Goal: Entertainment & Leisure: Consume media (video, audio)

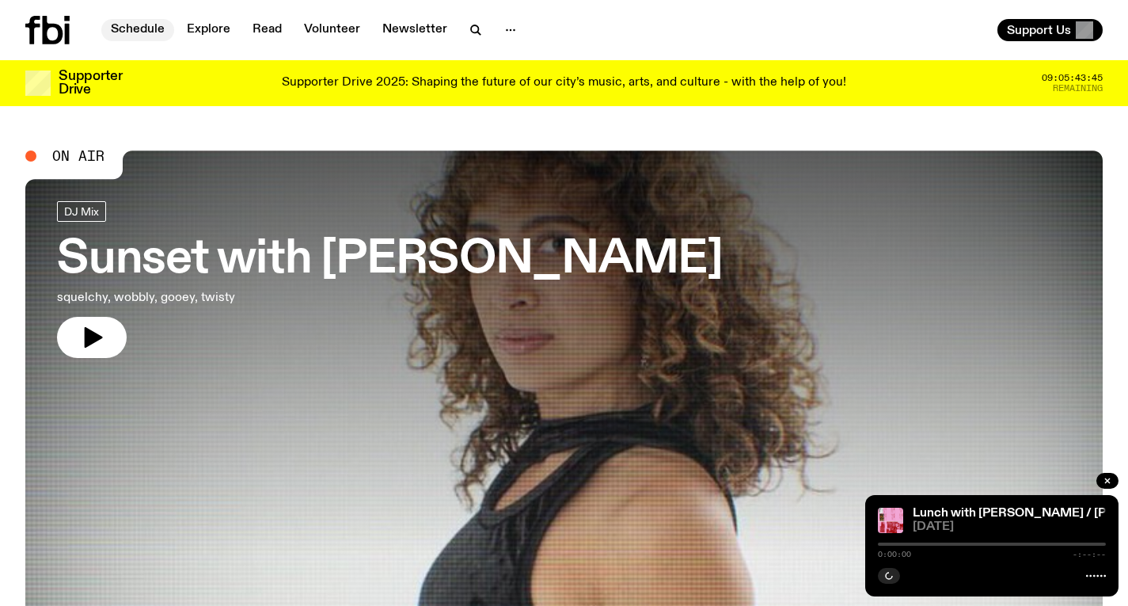
click at [134, 32] on link "Schedule" at bounding box center [137, 30] width 73 height 22
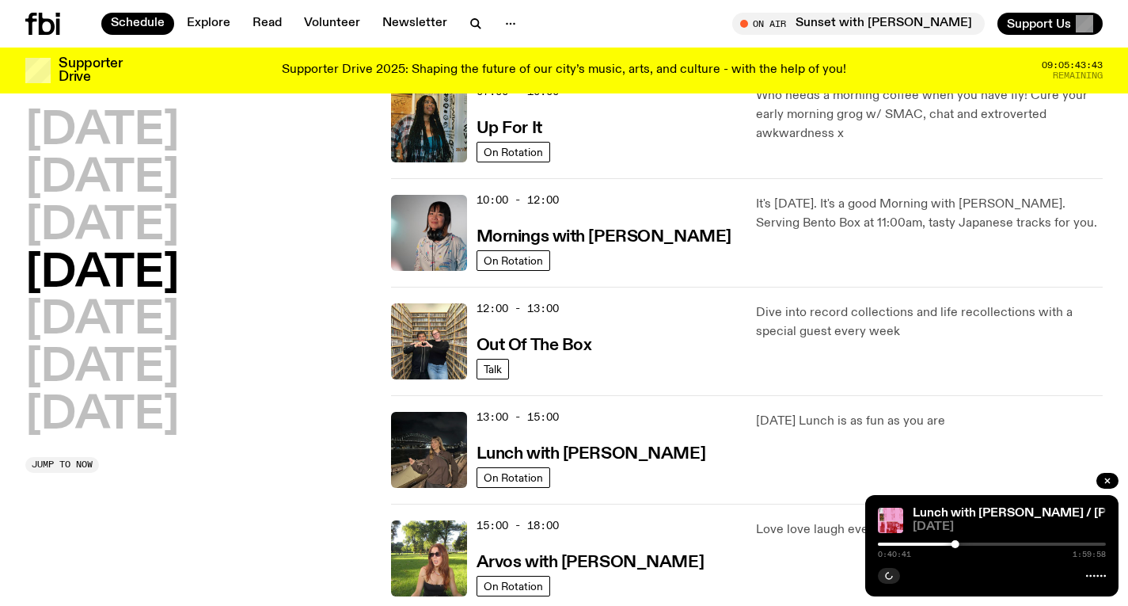
scroll to position [265, 0]
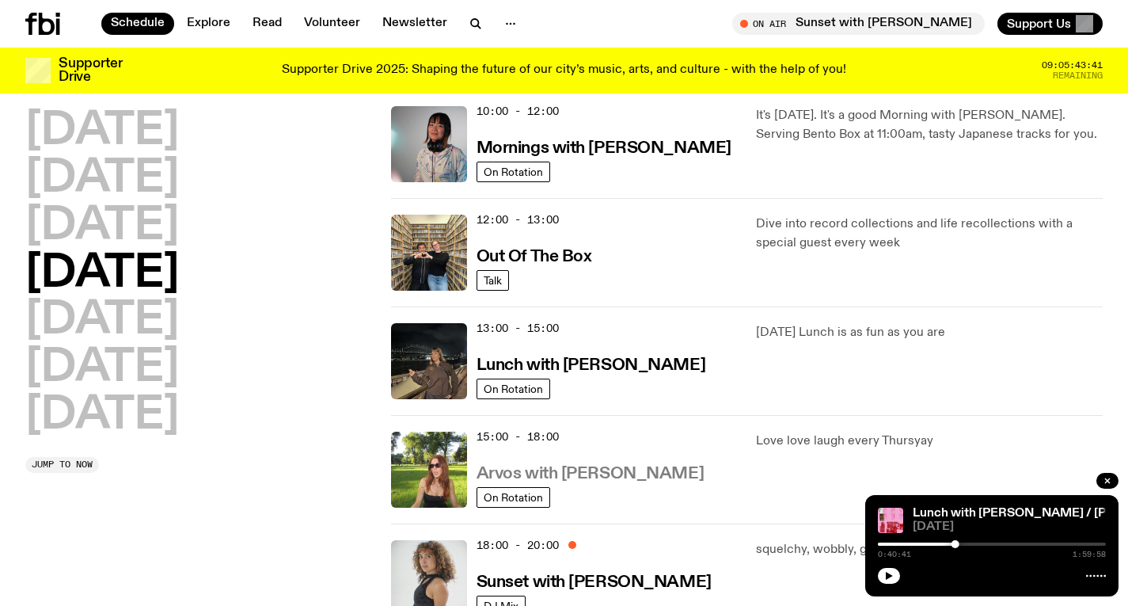
click at [602, 466] on h3 "Arvos with [PERSON_NAME]" at bounding box center [590, 474] width 227 height 17
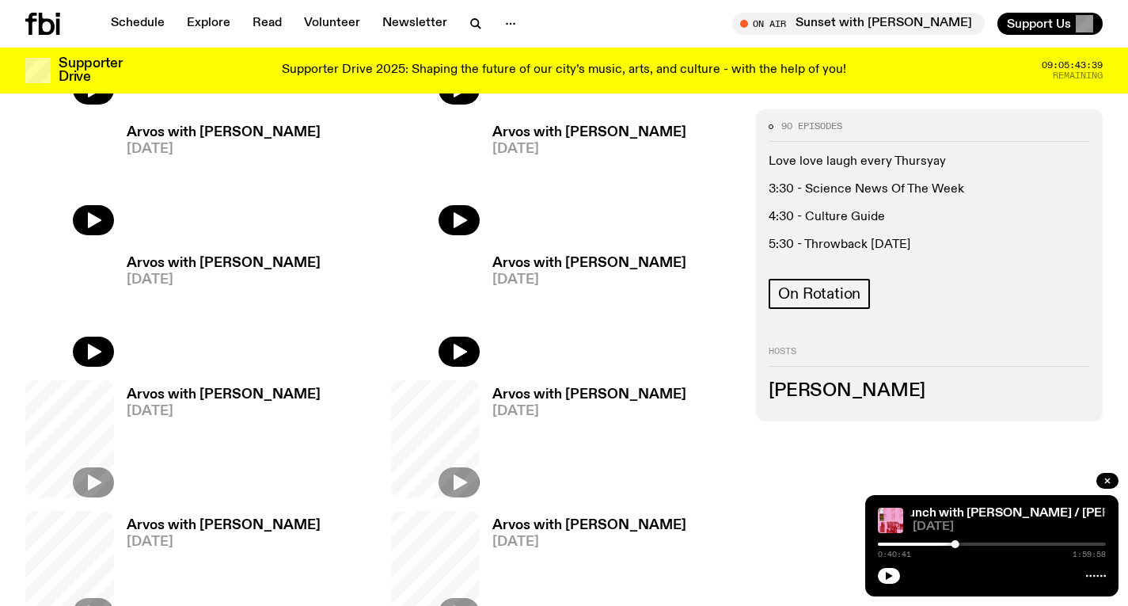
scroll to position [595, 0]
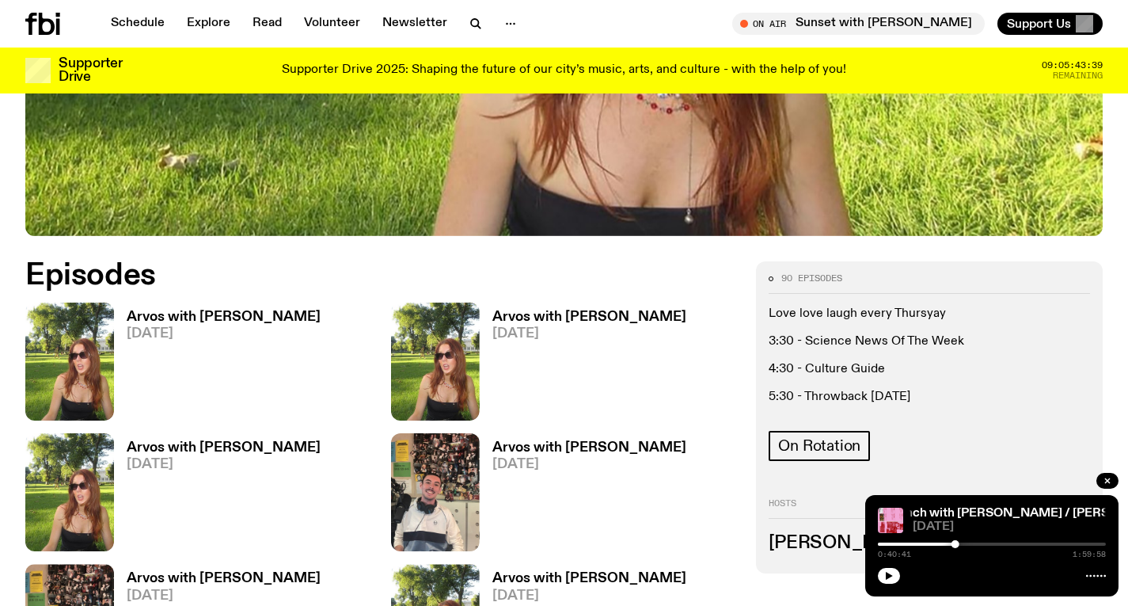
click at [254, 323] on h3 "Arvos with [PERSON_NAME]" at bounding box center [224, 316] width 194 height 13
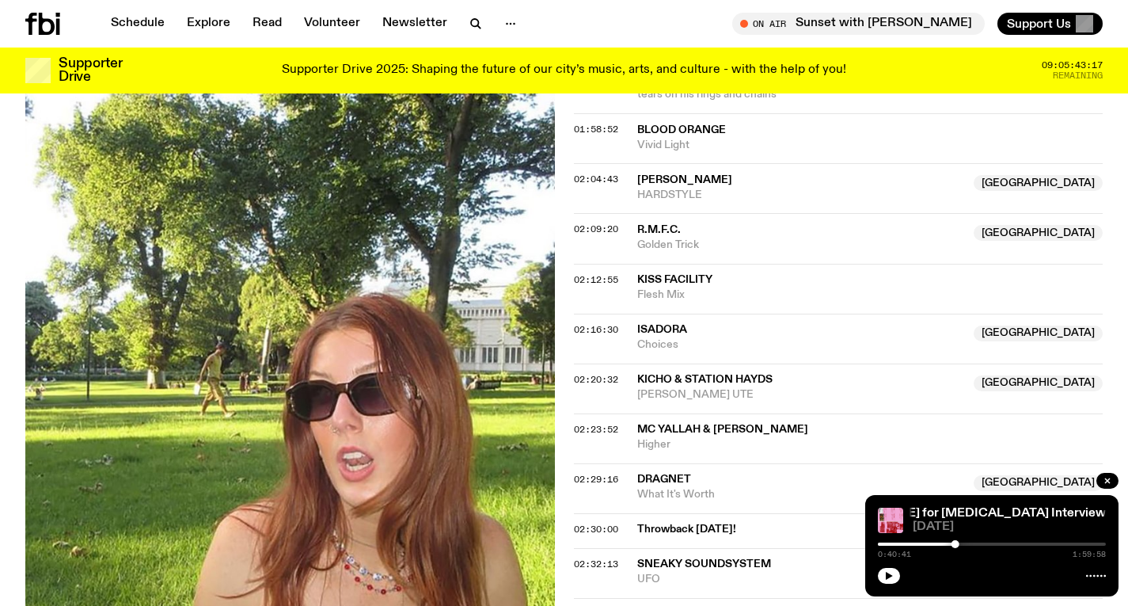
scroll to position [2147, 0]
